Goal: Task Accomplishment & Management: Use online tool/utility

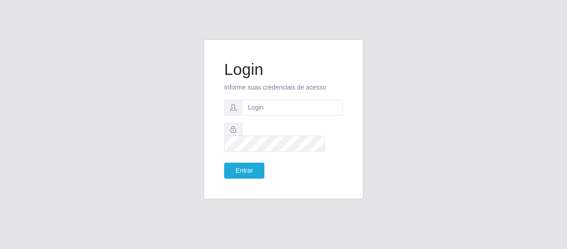
type input "[EMAIL_ADDRESS][DOMAIN_NAME]"
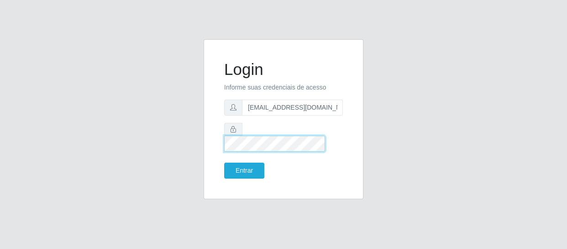
click at [224, 163] on button "Entrar" at bounding box center [244, 171] width 40 height 16
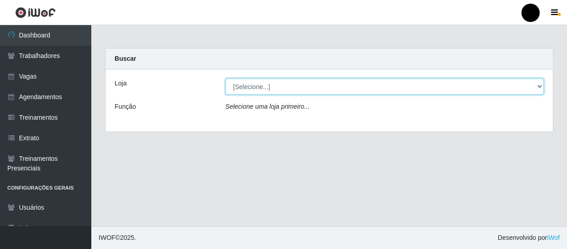
click at [539, 85] on select "[Selecione...] SuperFácil Atacado - Emaús SuperFácil Atacado - Rodoviária Super…" at bounding box center [385, 87] width 319 height 16
select select "408"
click at [226, 79] on select "[Selecione...] SuperFácil Atacado - Emaús SuperFácil Atacado - Rodoviária Super…" at bounding box center [385, 87] width 319 height 16
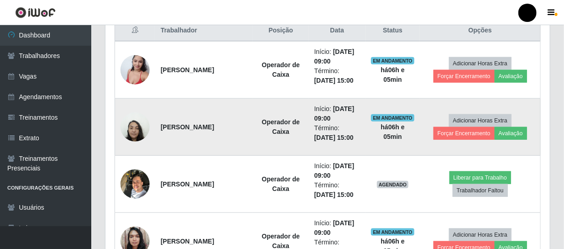
scroll to position [374, 0]
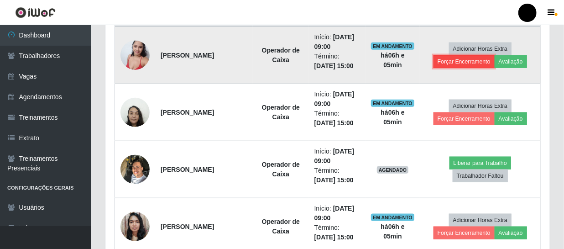
click at [461, 63] on button "Forçar Encerramento" at bounding box center [464, 61] width 61 height 13
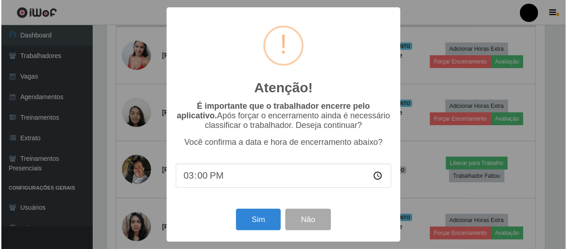
scroll to position [190, 441]
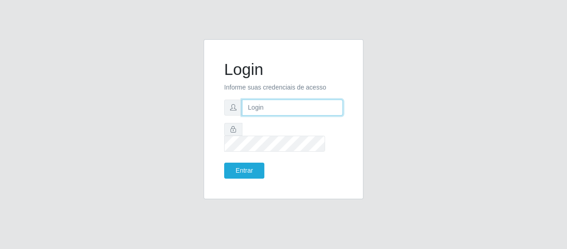
click at [274, 116] on input "text" at bounding box center [292, 108] width 101 height 16
type input "[EMAIL_ADDRESS][DOMAIN_NAME]"
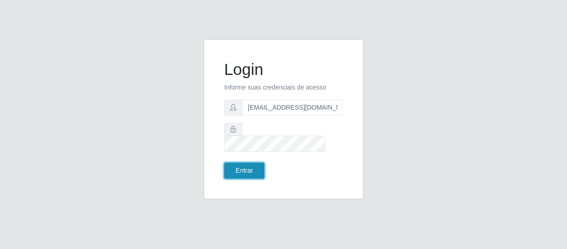
click at [251, 163] on button "Entrar" at bounding box center [244, 171] width 40 height 16
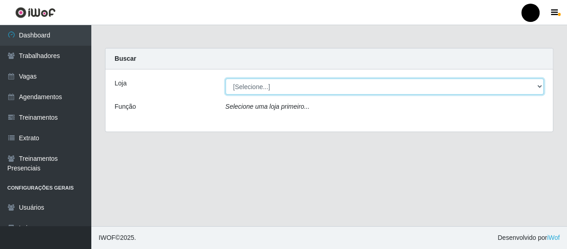
click at [541, 87] on select "[Selecione...] SuperFácil Atacado - Emaús SuperFácil Atacado - Rodoviária Super…" at bounding box center [385, 87] width 319 height 16
select select "408"
click at [226, 79] on select "[Selecione...] SuperFácil Atacado - Emaús SuperFácil Atacado - Rodoviária Super…" at bounding box center [385, 87] width 319 height 16
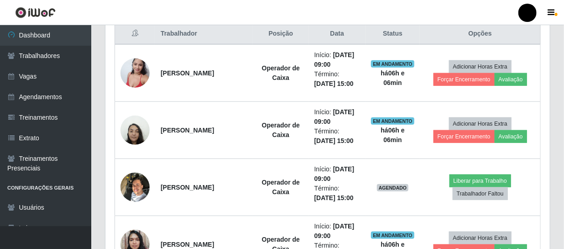
scroll to position [374, 0]
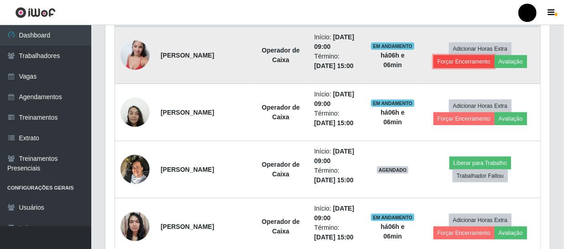
click at [462, 59] on button "Forçar Encerramento" at bounding box center [464, 61] width 61 height 13
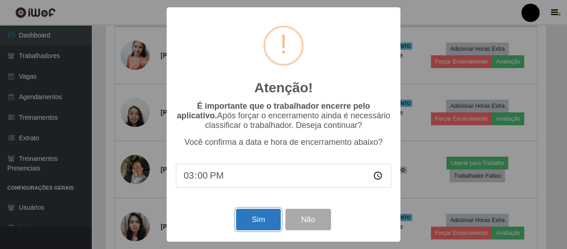
click at [257, 221] on button "Sim" at bounding box center [258, 219] width 44 height 21
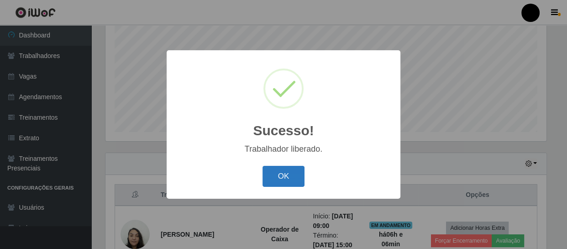
click at [278, 175] on button "OK" at bounding box center [284, 176] width 42 height 21
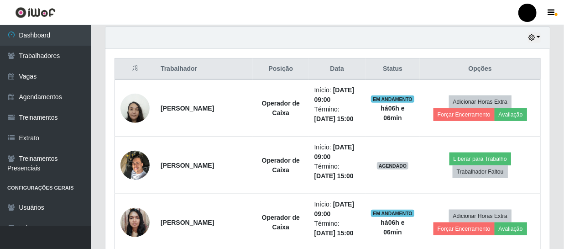
scroll to position [361, 0]
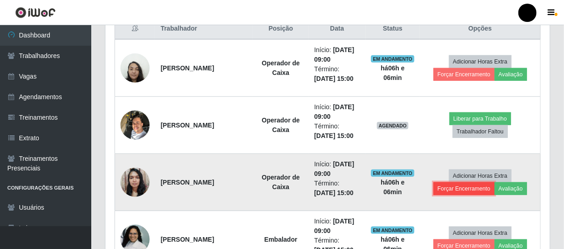
click at [449, 190] on button "Forçar Encerramento" at bounding box center [464, 188] width 61 height 13
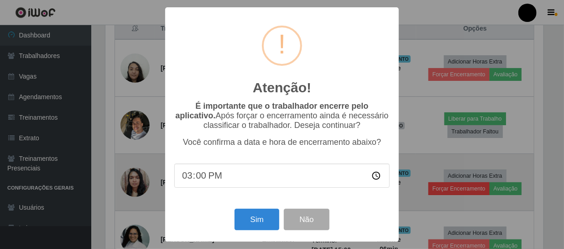
scroll to position [190, 441]
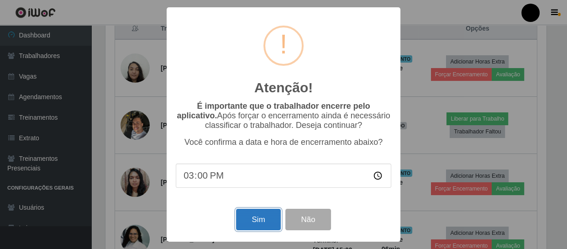
click at [269, 219] on button "Sim" at bounding box center [258, 219] width 44 height 21
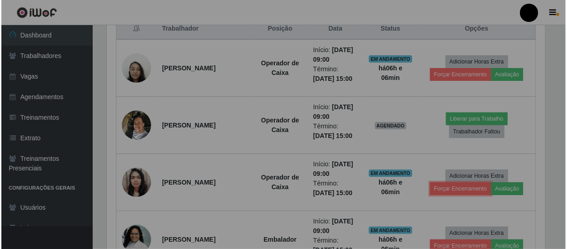
scroll to position [190, 445]
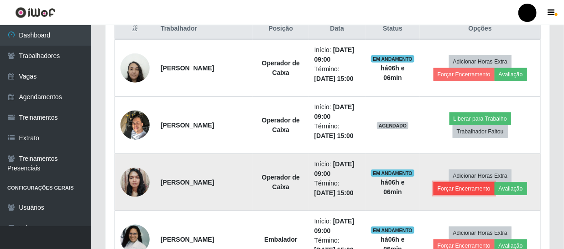
click at [465, 187] on button "Forçar Encerramento" at bounding box center [464, 188] width 61 height 13
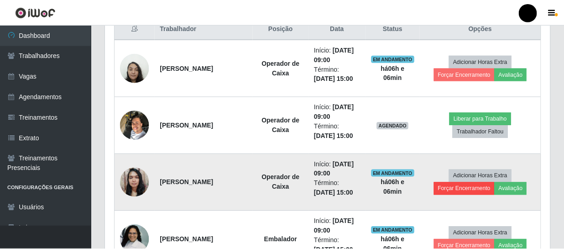
scroll to position [190, 441]
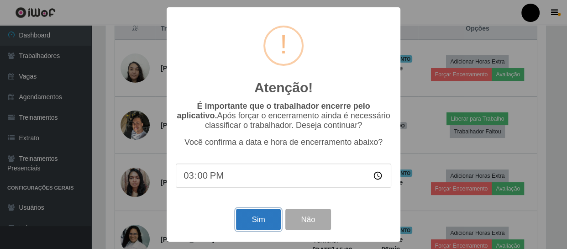
click at [263, 219] on button "Sim" at bounding box center [258, 219] width 44 height 21
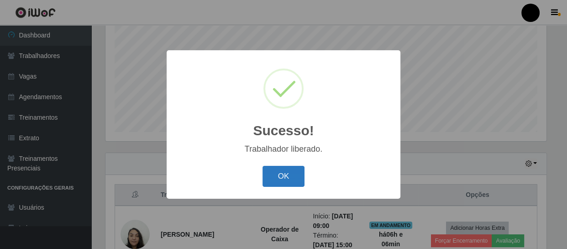
click at [290, 174] on button "OK" at bounding box center [284, 176] width 42 height 21
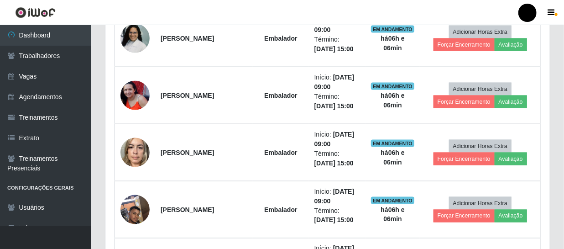
scroll to position [0, 0]
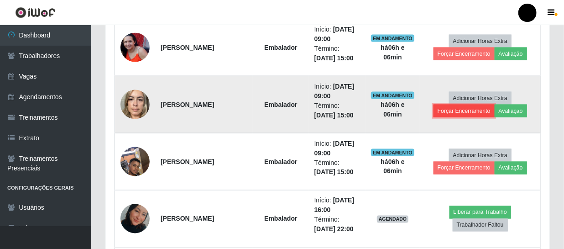
click at [451, 110] on button "Forçar Encerramento" at bounding box center [464, 111] width 61 height 13
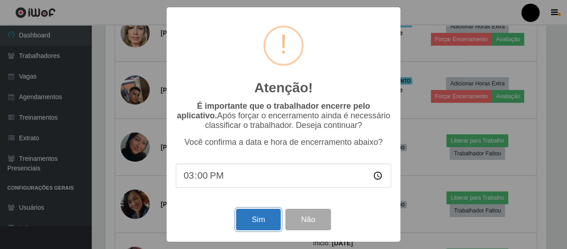
click at [257, 216] on button "Sim" at bounding box center [258, 219] width 44 height 21
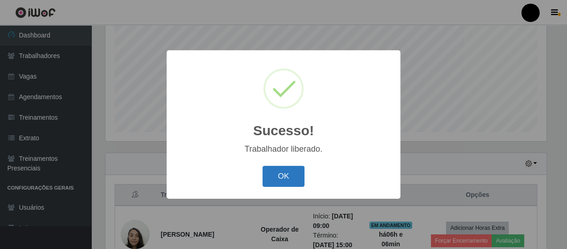
click at [285, 178] on button "OK" at bounding box center [284, 176] width 42 height 21
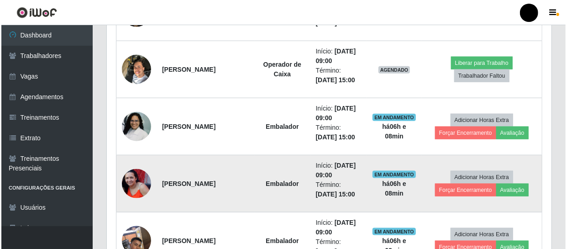
scroll to position [402, 0]
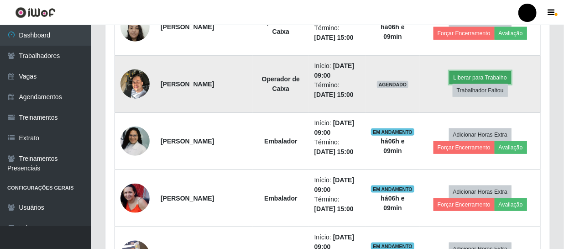
click at [480, 78] on button "Liberar para Trabalho" at bounding box center [481, 77] width 62 height 13
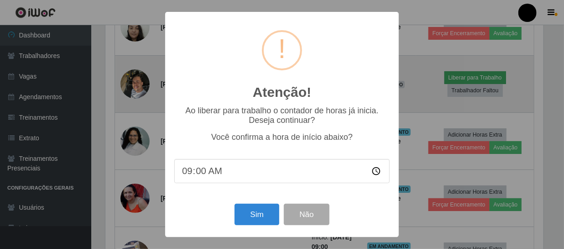
scroll to position [190, 441]
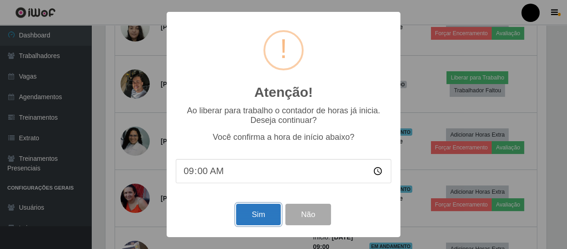
click at [251, 219] on button "Sim" at bounding box center [258, 214] width 44 height 21
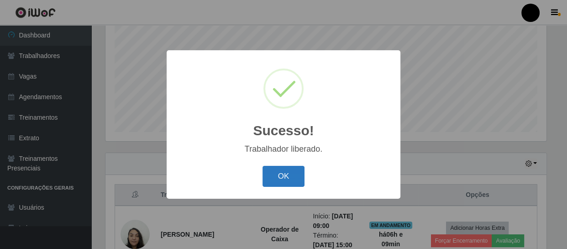
click at [295, 172] on button "OK" at bounding box center [284, 176] width 42 height 21
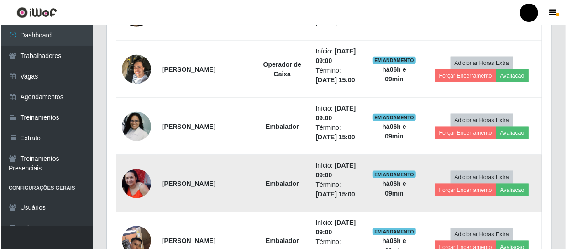
scroll to position [402, 0]
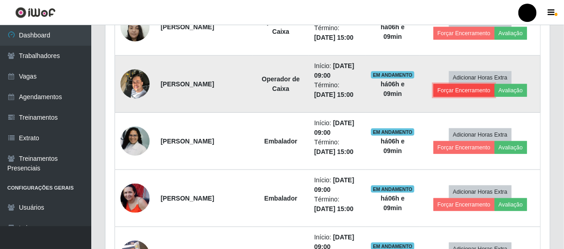
click at [459, 87] on button "Forçar Encerramento" at bounding box center [464, 90] width 61 height 13
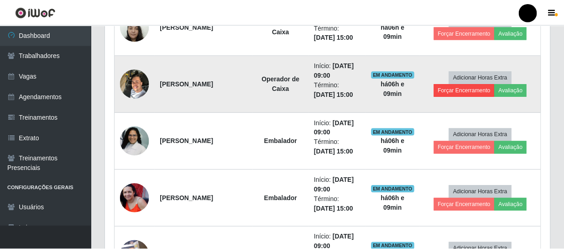
scroll to position [190, 441]
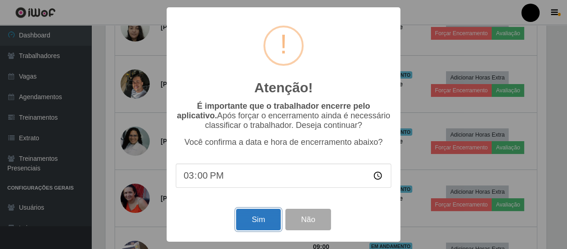
click at [268, 218] on button "Sim" at bounding box center [258, 219] width 44 height 21
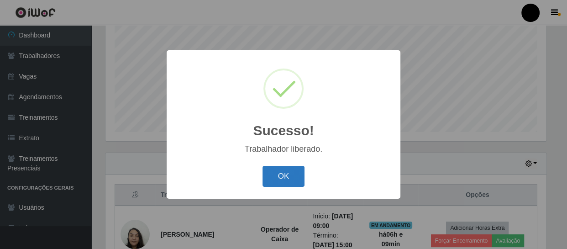
click at [274, 169] on button "OK" at bounding box center [284, 176] width 42 height 21
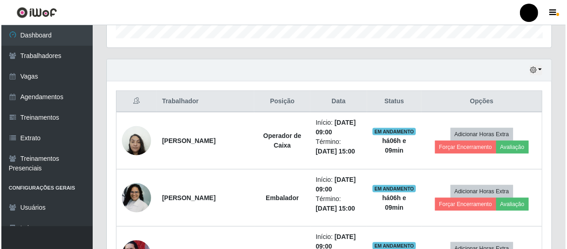
scroll to position [319, 0]
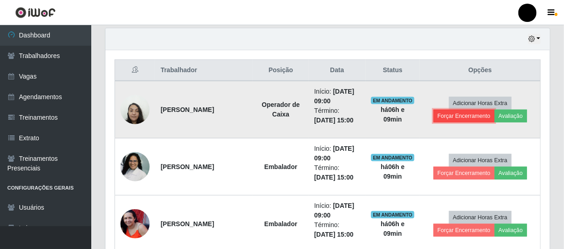
click at [456, 117] on button "Forçar Encerramento" at bounding box center [464, 116] width 61 height 13
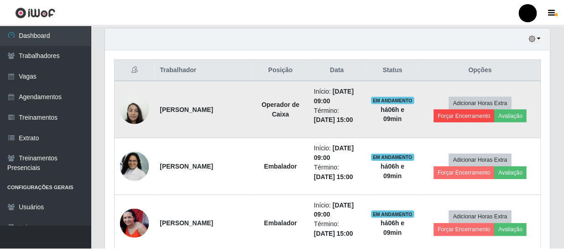
scroll to position [190, 441]
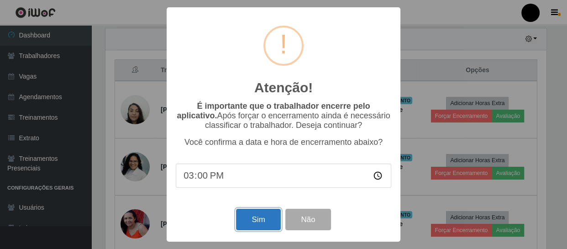
click at [252, 224] on button "Sim" at bounding box center [258, 219] width 44 height 21
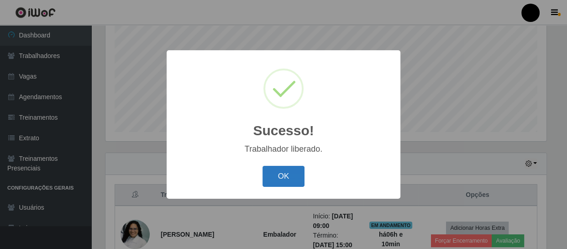
click at [285, 179] on button "OK" at bounding box center [284, 176] width 42 height 21
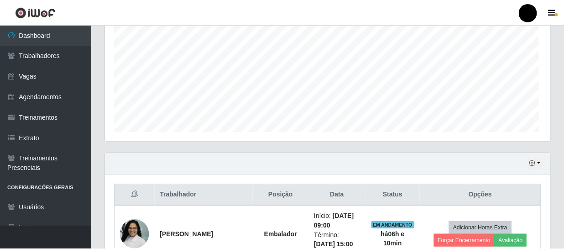
scroll to position [190, 445]
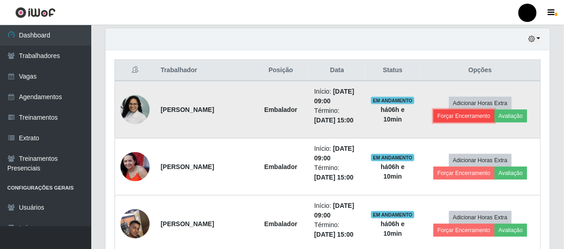
click at [461, 114] on button "Forçar Encerramento" at bounding box center [464, 116] width 61 height 13
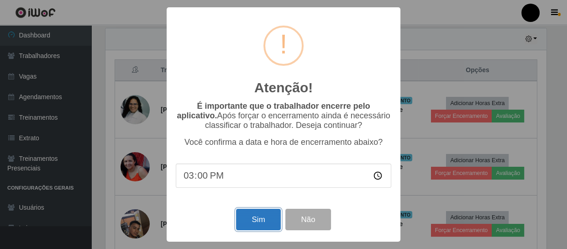
click at [266, 220] on button "Sim" at bounding box center [258, 219] width 44 height 21
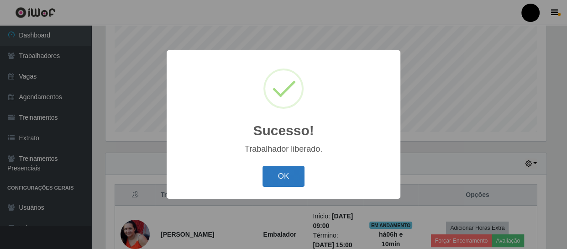
click at [279, 181] on button "OK" at bounding box center [284, 176] width 42 height 21
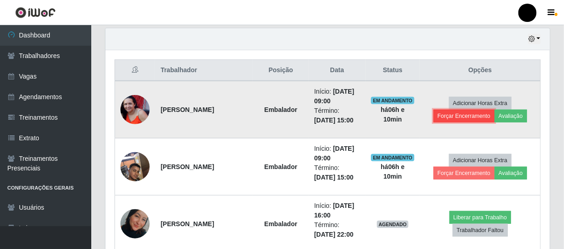
click at [455, 117] on button "Forçar Encerramento" at bounding box center [464, 116] width 61 height 13
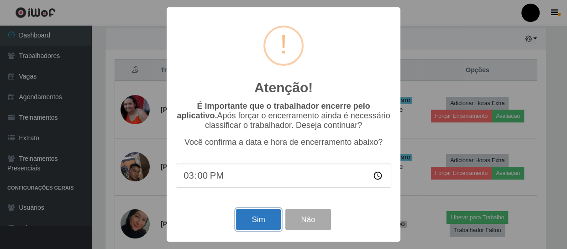
click at [254, 223] on button "Sim" at bounding box center [258, 219] width 44 height 21
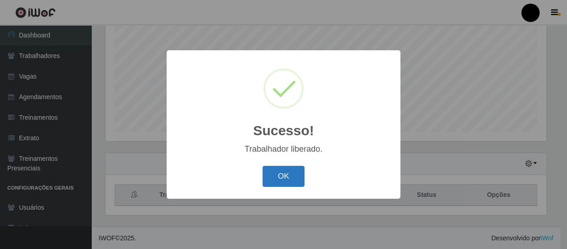
click at [279, 174] on button "OK" at bounding box center [284, 176] width 42 height 21
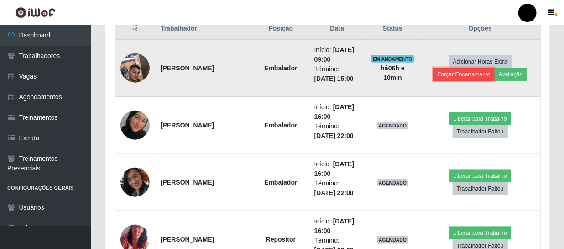
click at [454, 72] on button "Forçar Encerramento" at bounding box center [464, 74] width 61 height 13
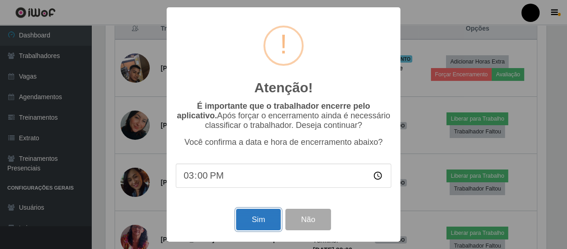
click at [259, 220] on button "Sim" at bounding box center [258, 219] width 44 height 21
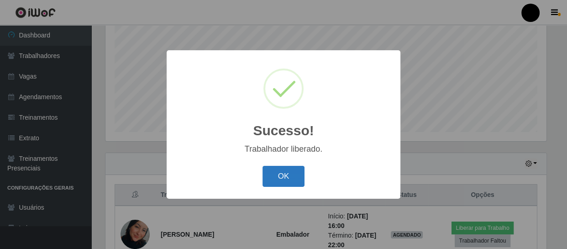
click at [283, 174] on button "OK" at bounding box center [284, 176] width 42 height 21
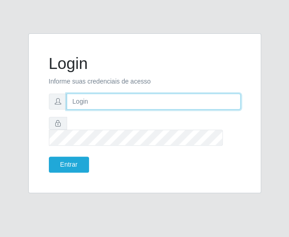
click at [121, 103] on input "text" at bounding box center [154, 102] width 174 height 16
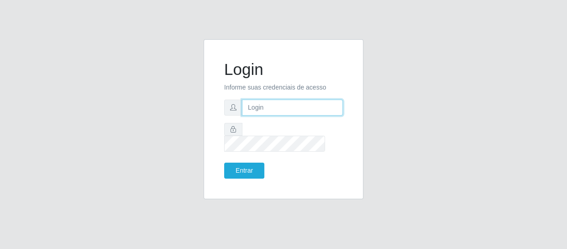
click at [277, 116] on input "text" at bounding box center [292, 108] width 101 height 16
type input "[EMAIL_ADDRESS][DOMAIN_NAME]"
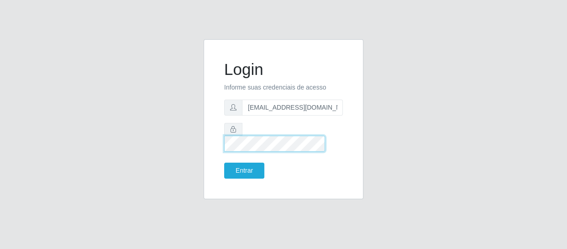
click at [224, 163] on button "Entrar" at bounding box center [244, 171] width 40 height 16
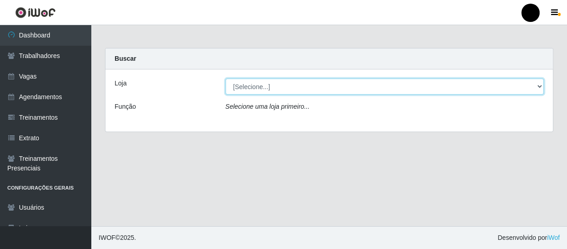
click at [537, 85] on select "[Selecione...] SuperFácil Atacado - Emaús SuperFácil Atacado - Rodoviária Super…" at bounding box center [385, 87] width 319 height 16
select select "408"
click at [226, 79] on select "[Selecione...] SuperFácil Atacado - Emaús SuperFácil Atacado - Rodoviária Super…" at bounding box center [385, 87] width 319 height 16
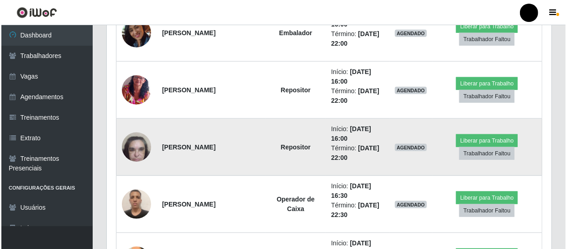
scroll to position [411, 0]
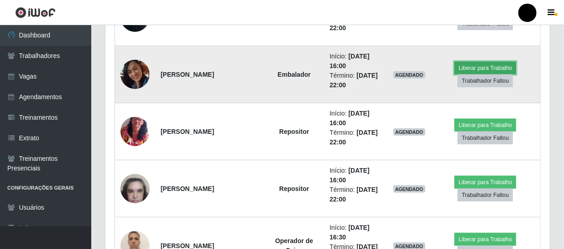
click at [489, 67] on button "Liberar para Trabalho" at bounding box center [486, 68] width 62 height 13
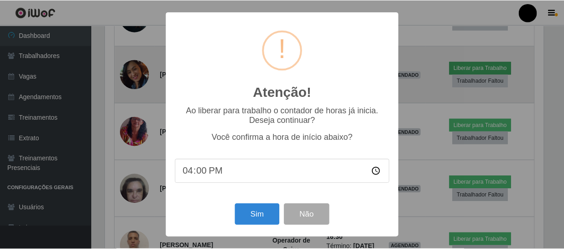
scroll to position [190, 441]
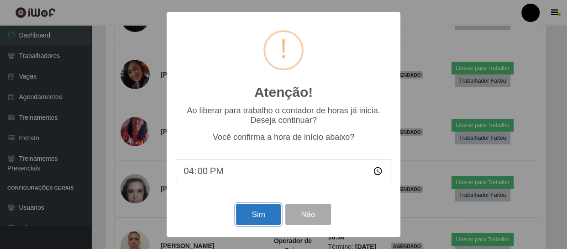
click at [258, 213] on button "Sim" at bounding box center [258, 214] width 44 height 21
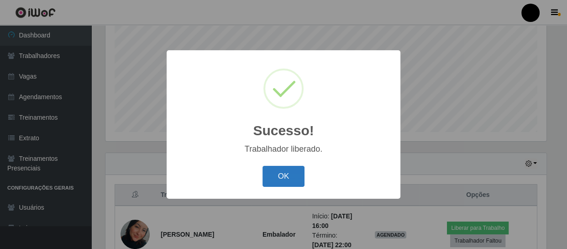
click at [282, 172] on button "OK" at bounding box center [284, 176] width 42 height 21
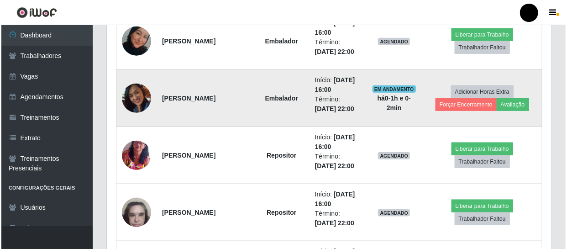
scroll to position [402, 0]
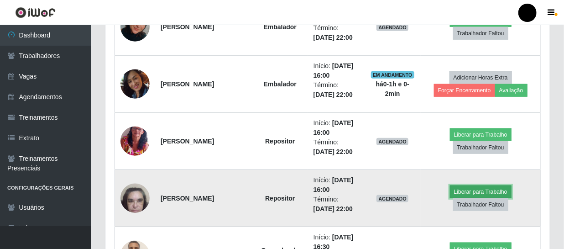
click at [476, 185] on button "Liberar para Trabalho" at bounding box center [481, 191] width 62 height 13
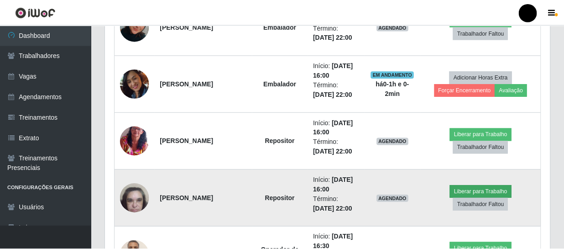
scroll to position [190, 441]
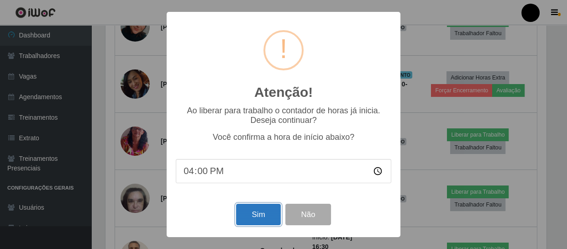
click at [251, 216] on button "Sim" at bounding box center [258, 214] width 44 height 21
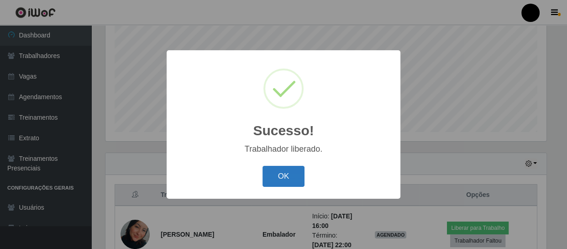
click at [285, 175] on button "OK" at bounding box center [284, 176] width 42 height 21
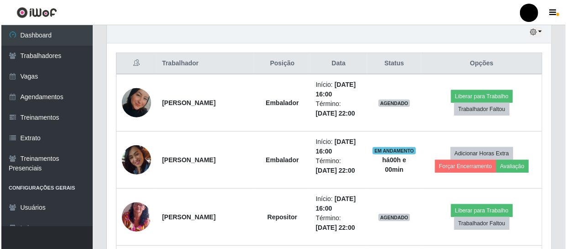
scroll to position [319, 0]
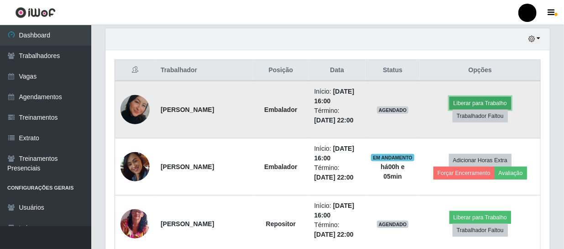
click at [475, 101] on button "Liberar para Trabalho" at bounding box center [481, 103] width 62 height 13
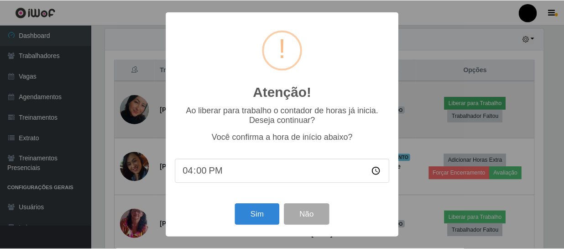
scroll to position [190, 441]
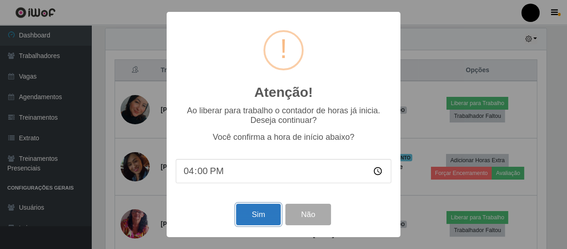
click at [262, 217] on button "Sim" at bounding box center [258, 214] width 44 height 21
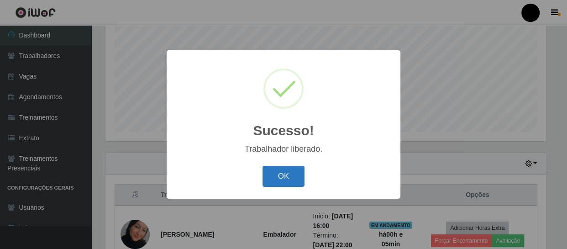
click at [277, 178] on button "OK" at bounding box center [284, 176] width 42 height 21
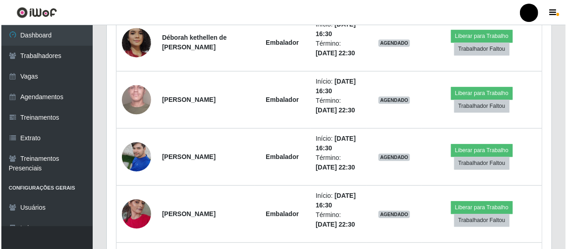
scroll to position [942, 0]
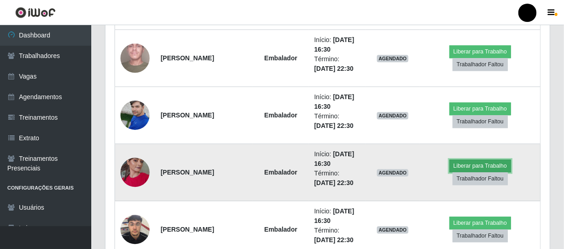
click at [458, 165] on button "Liberar para Trabalho" at bounding box center [481, 165] width 62 height 13
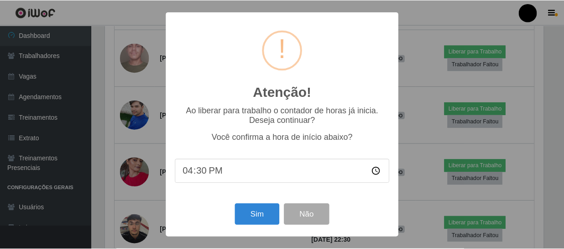
scroll to position [190, 441]
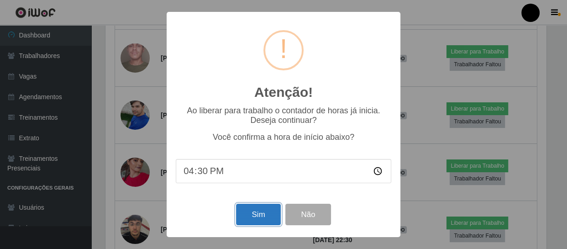
click at [262, 213] on button "Sim" at bounding box center [258, 214] width 44 height 21
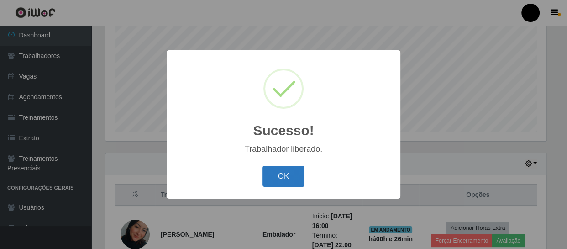
click at [298, 176] on button "OK" at bounding box center [284, 176] width 42 height 21
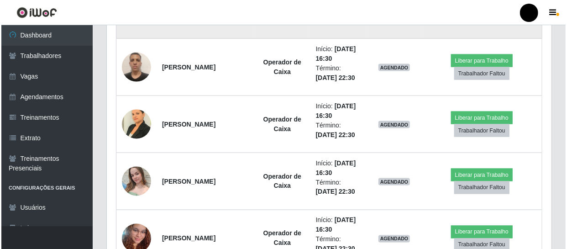
scroll to position [610, 0]
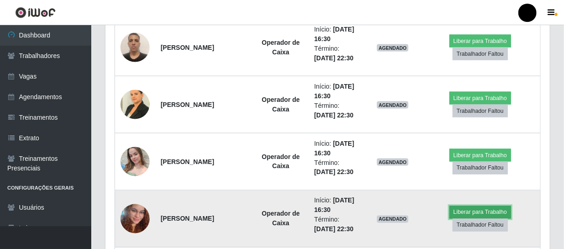
click at [463, 211] on button "Liberar para Trabalho" at bounding box center [481, 212] width 62 height 13
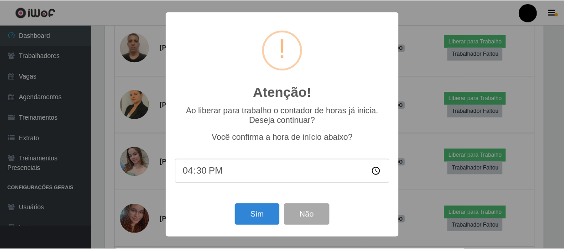
scroll to position [190, 441]
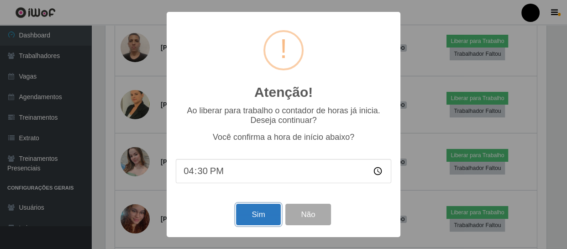
click at [274, 218] on button "Sim" at bounding box center [258, 214] width 44 height 21
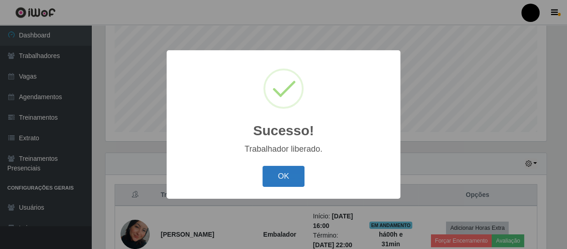
click at [289, 181] on button "OK" at bounding box center [284, 176] width 42 height 21
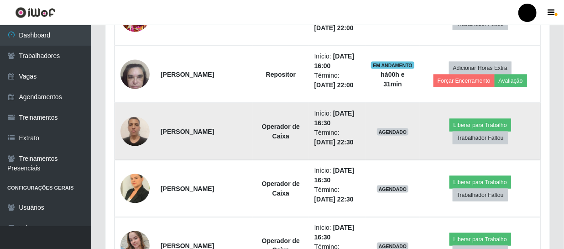
scroll to position [527, 0]
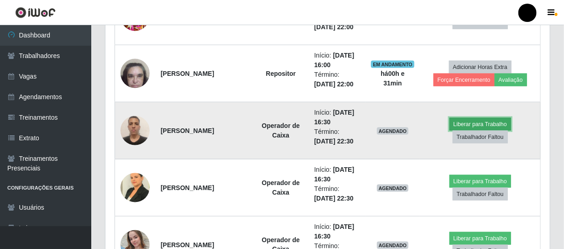
click at [465, 120] on button "Liberar para Trabalho" at bounding box center [481, 124] width 62 height 13
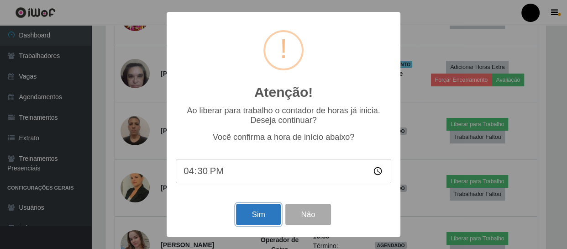
click at [246, 216] on button "Sim" at bounding box center [258, 214] width 44 height 21
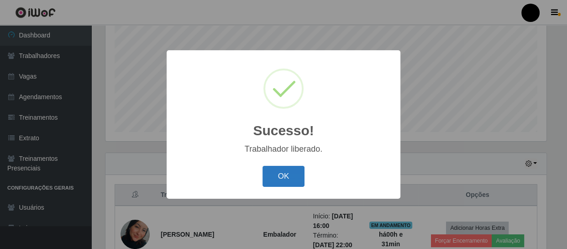
click at [275, 172] on button "OK" at bounding box center [284, 176] width 42 height 21
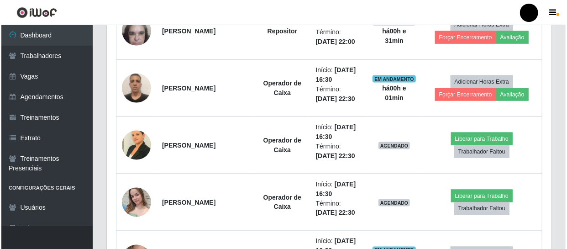
scroll to position [568, 0]
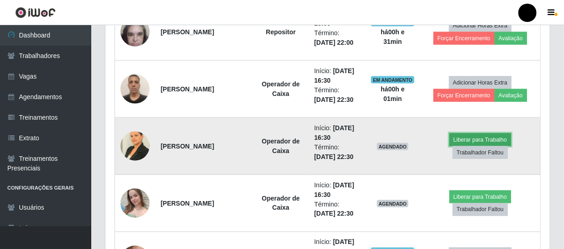
click at [464, 138] on button "Liberar para Trabalho" at bounding box center [481, 139] width 62 height 13
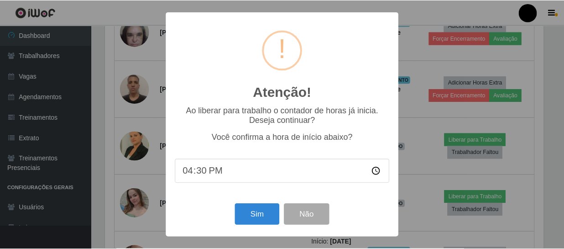
scroll to position [190, 441]
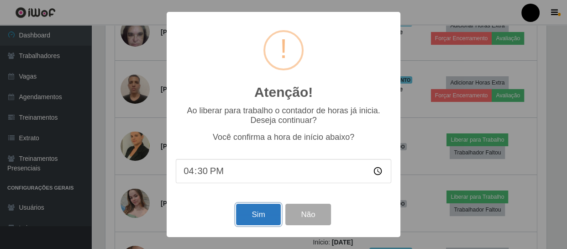
click at [269, 213] on button "Sim" at bounding box center [258, 214] width 44 height 21
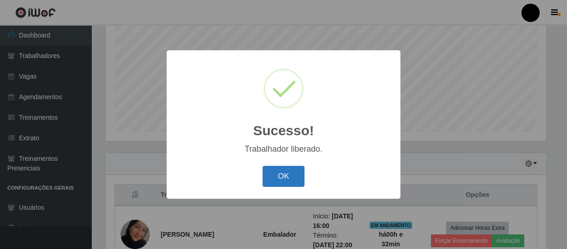
click at [273, 175] on button "OK" at bounding box center [284, 176] width 42 height 21
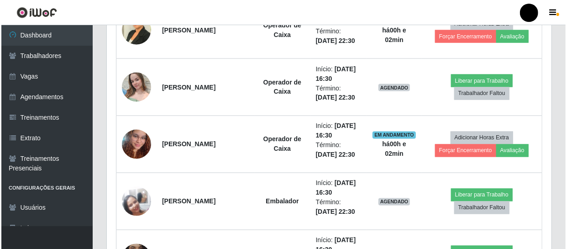
scroll to position [734, 0]
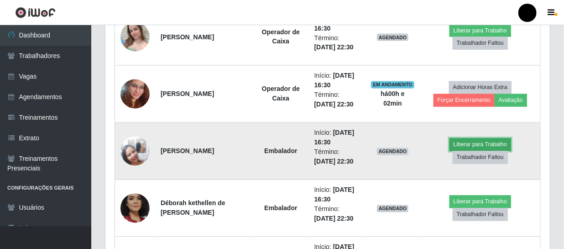
click at [476, 142] on button "Liberar para Trabalho" at bounding box center [481, 144] width 62 height 13
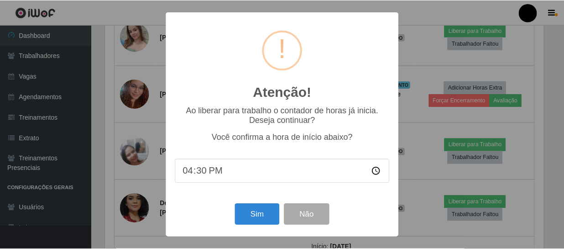
scroll to position [190, 441]
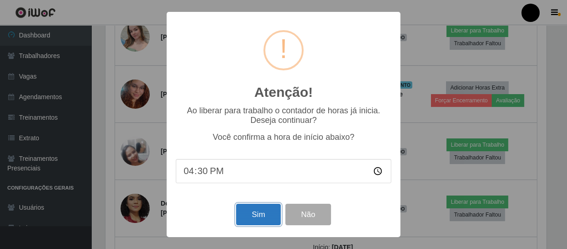
click at [274, 214] on button "Sim" at bounding box center [258, 214] width 44 height 21
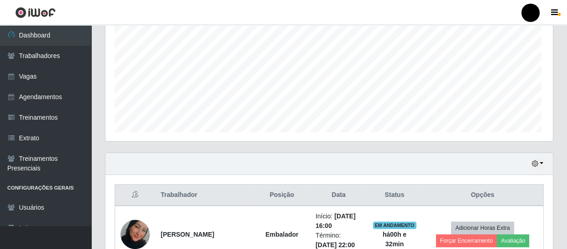
scroll to position [0, 0]
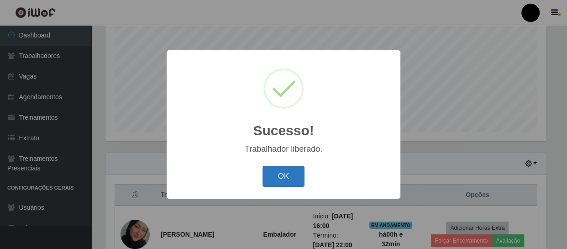
click at [299, 180] on button "OK" at bounding box center [284, 176] width 42 height 21
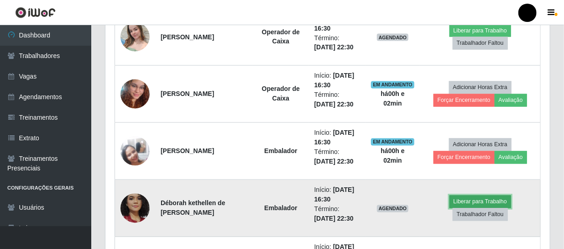
click at [498, 200] on button "Liberar para Trabalho" at bounding box center [481, 201] width 62 height 13
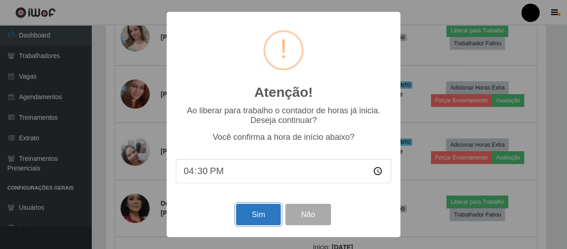
click at [256, 214] on button "Sim" at bounding box center [258, 214] width 44 height 21
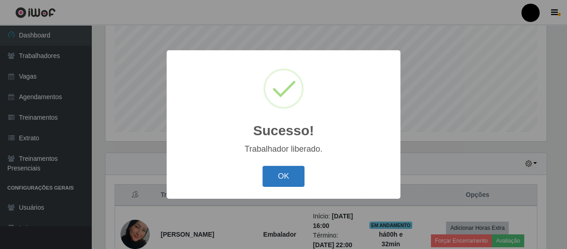
click at [275, 173] on button "OK" at bounding box center [284, 176] width 42 height 21
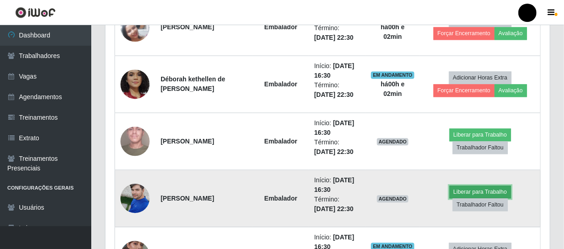
click at [480, 187] on button "Liberar para Trabalho" at bounding box center [481, 191] width 62 height 13
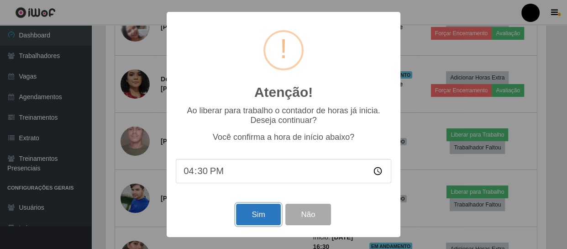
click at [251, 211] on button "Sim" at bounding box center [258, 214] width 44 height 21
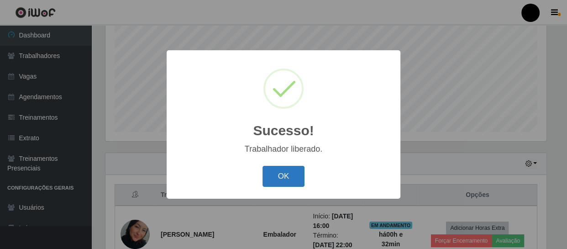
click at [276, 182] on button "OK" at bounding box center [284, 176] width 42 height 21
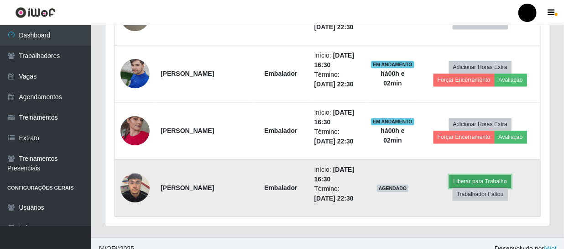
click at [473, 179] on button "Liberar para Trabalho" at bounding box center [481, 181] width 62 height 13
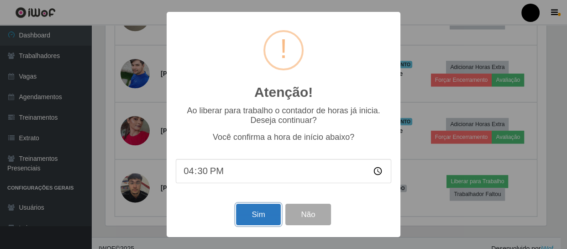
click at [273, 214] on button "Sim" at bounding box center [258, 214] width 44 height 21
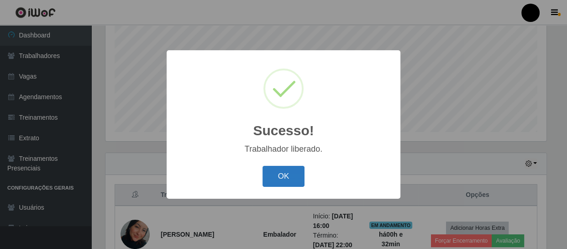
click at [287, 174] on button "OK" at bounding box center [284, 176] width 42 height 21
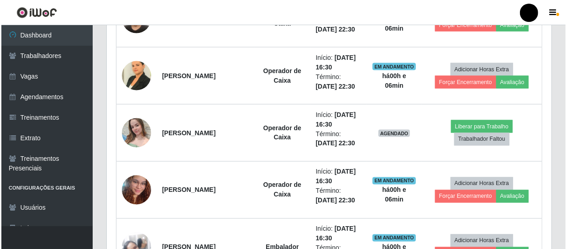
scroll to position [651, 0]
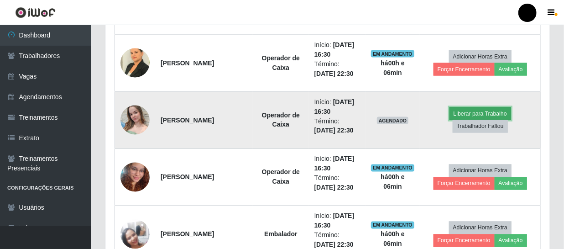
click at [487, 111] on button "Liberar para Trabalho" at bounding box center [481, 113] width 62 height 13
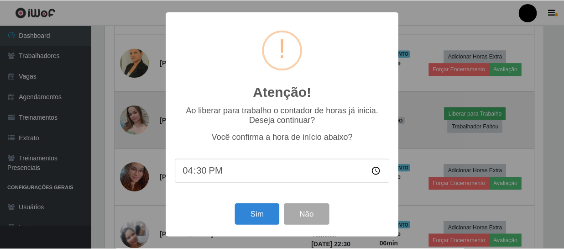
scroll to position [190, 441]
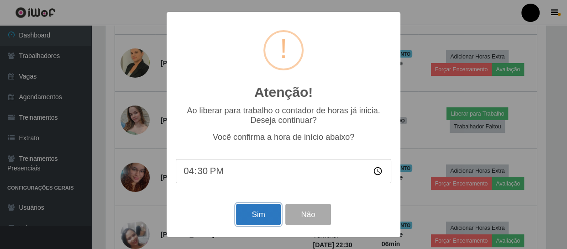
click at [265, 211] on button "Sim" at bounding box center [258, 214] width 44 height 21
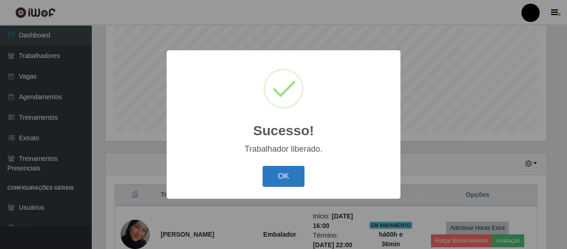
click at [283, 174] on button "OK" at bounding box center [284, 176] width 42 height 21
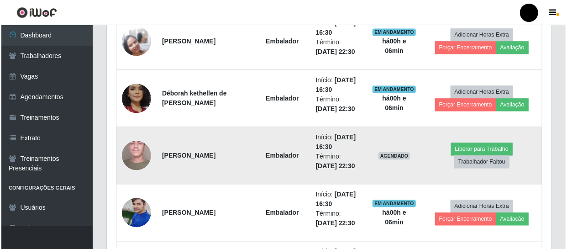
scroll to position [859, 0]
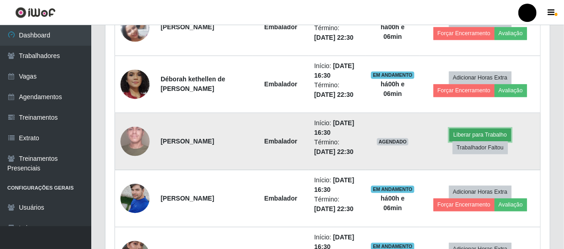
click at [487, 128] on button "Liberar para Trabalho" at bounding box center [481, 134] width 62 height 13
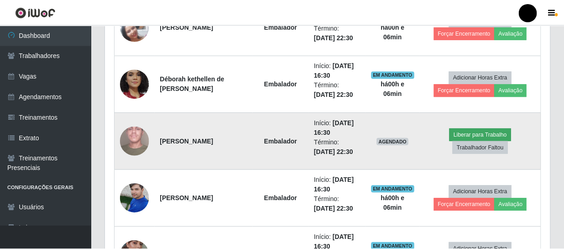
scroll to position [190, 441]
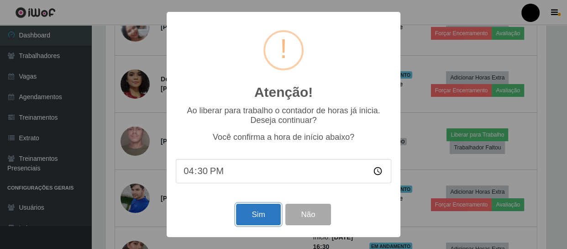
click at [266, 214] on button "Sim" at bounding box center [258, 214] width 44 height 21
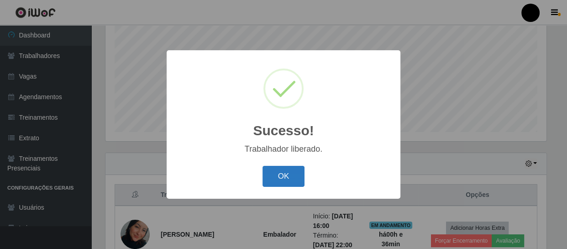
click at [289, 177] on button "OK" at bounding box center [284, 176] width 42 height 21
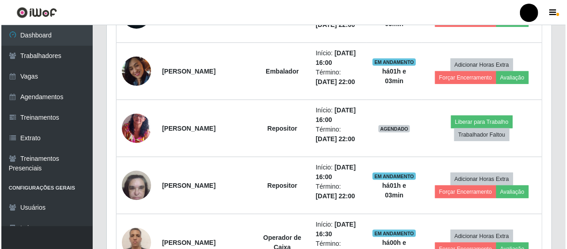
scroll to position [411, 0]
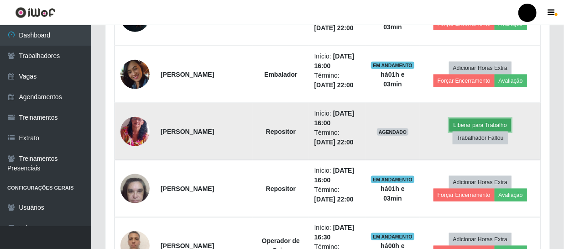
click at [480, 125] on button "Liberar para Trabalho" at bounding box center [481, 125] width 62 height 13
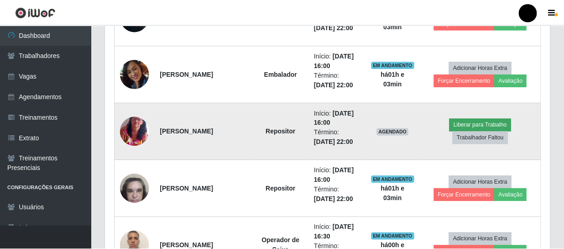
scroll to position [190, 441]
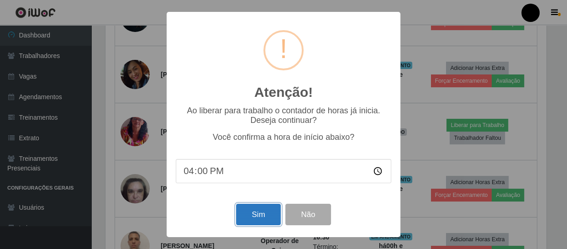
click at [251, 214] on button "Sim" at bounding box center [258, 214] width 44 height 21
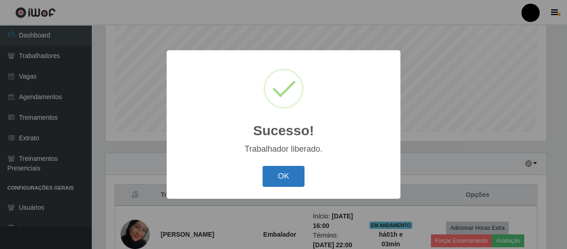
click at [281, 169] on button "OK" at bounding box center [284, 176] width 42 height 21
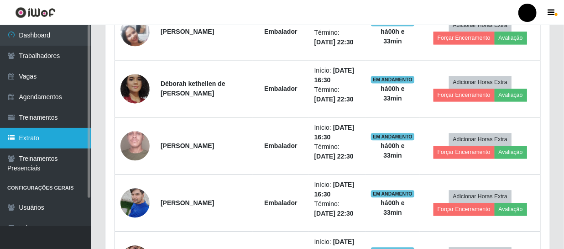
scroll to position [827, 0]
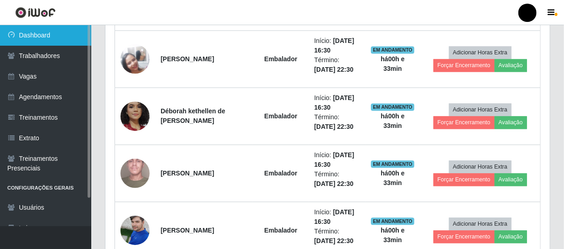
click at [53, 43] on link "Dashboard" at bounding box center [45, 35] width 91 height 21
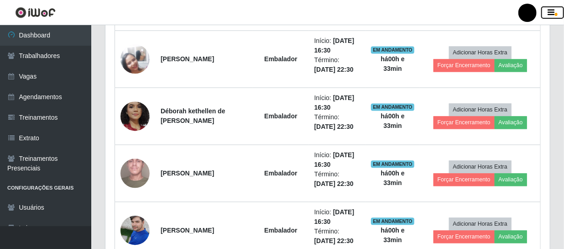
click at [552, 13] on icon "button" at bounding box center [551, 13] width 7 height 8
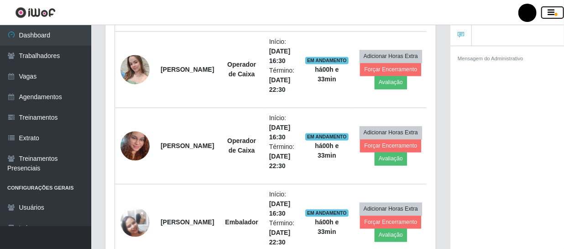
scroll to position [456478, 456336]
click at [550, 12] on icon "button" at bounding box center [551, 13] width 7 height 8
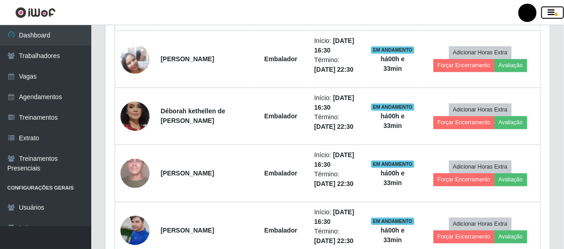
scroll to position [190, 445]
click at [534, 9] on div at bounding box center [528, 13] width 18 height 18
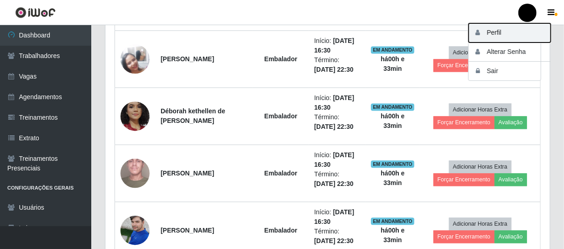
click at [510, 34] on button "Perfil" at bounding box center [510, 32] width 82 height 19
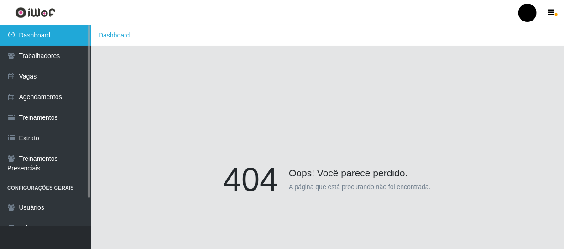
click at [38, 40] on link "Dashboard" at bounding box center [45, 35] width 91 height 21
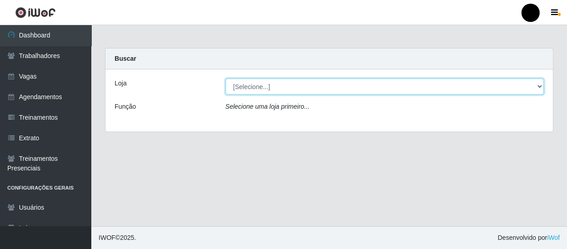
click at [537, 89] on select "[Selecione...] SuperFácil Atacado - Emaús SuperFácil Atacado - Rodoviária Super…" at bounding box center [385, 87] width 319 height 16
select select "408"
click at [226, 79] on select "[Selecione...] SuperFácil Atacado - Emaús SuperFácil Atacado - Rodoviária Super…" at bounding box center [385, 87] width 319 height 16
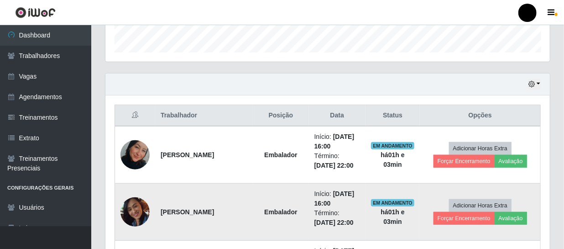
scroll to position [290, 0]
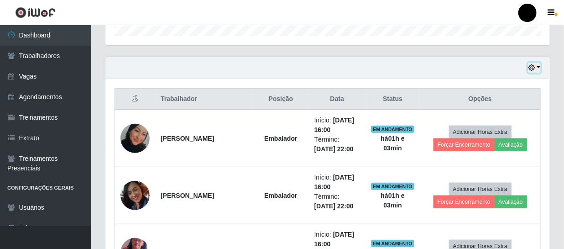
click at [539, 65] on button "button" at bounding box center [534, 68] width 13 height 11
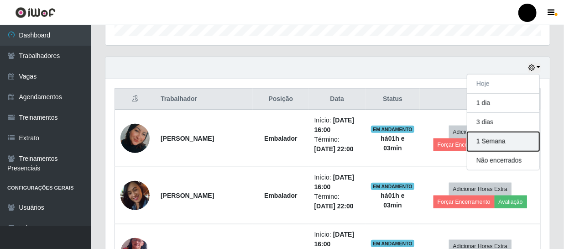
click at [516, 143] on button "1 Semana" at bounding box center [504, 141] width 72 height 19
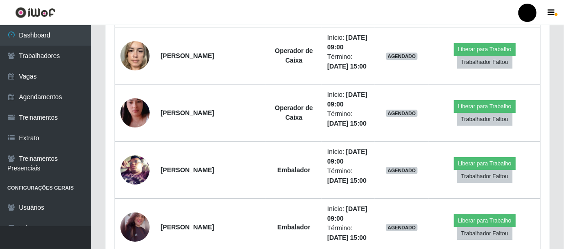
scroll to position [1287, 0]
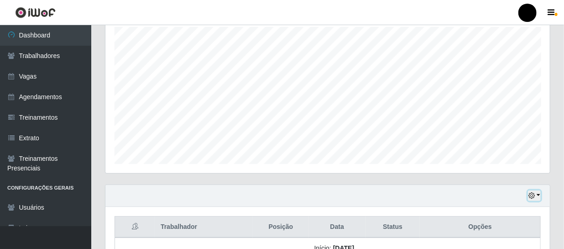
click at [539, 195] on button "button" at bounding box center [534, 195] width 13 height 11
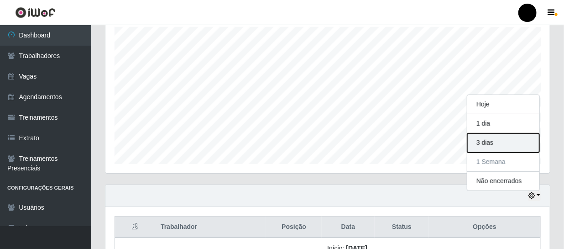
click at [517, 145] on button "3 dias" at bounding box center [504, 142] width 72 height 19
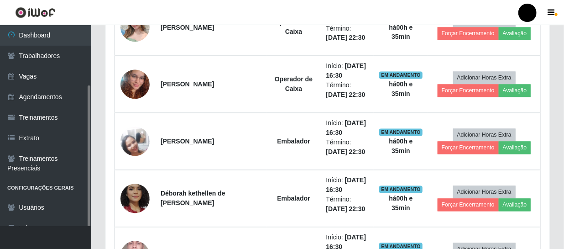
scroll to position [32, 0]
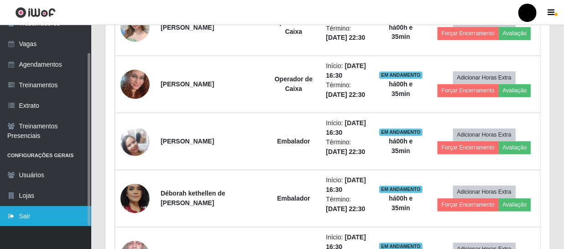
click at [47, 216] on link "Sair" at bounding box center [45, 216] width 91 height 21
